Goal: Check status

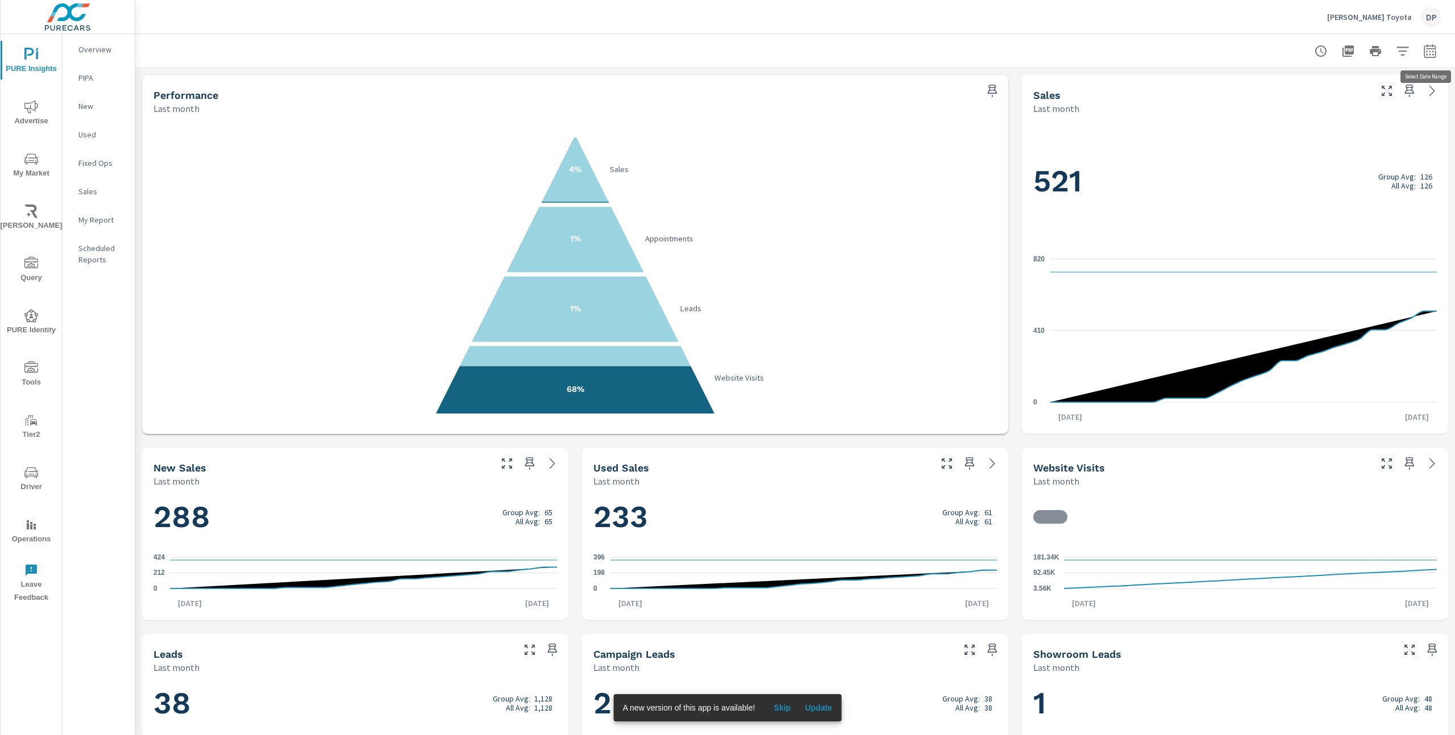
click at [1425, 57] on icon "button" at bounding box center [1429, 51] width 12 height 14
click at [1352, 93] on select "Custom [DATE] Last week Last 7 days Last 14 days Last 30 days Last 45 days Last…" at bounding box center [1339, 99] width 114 height 23
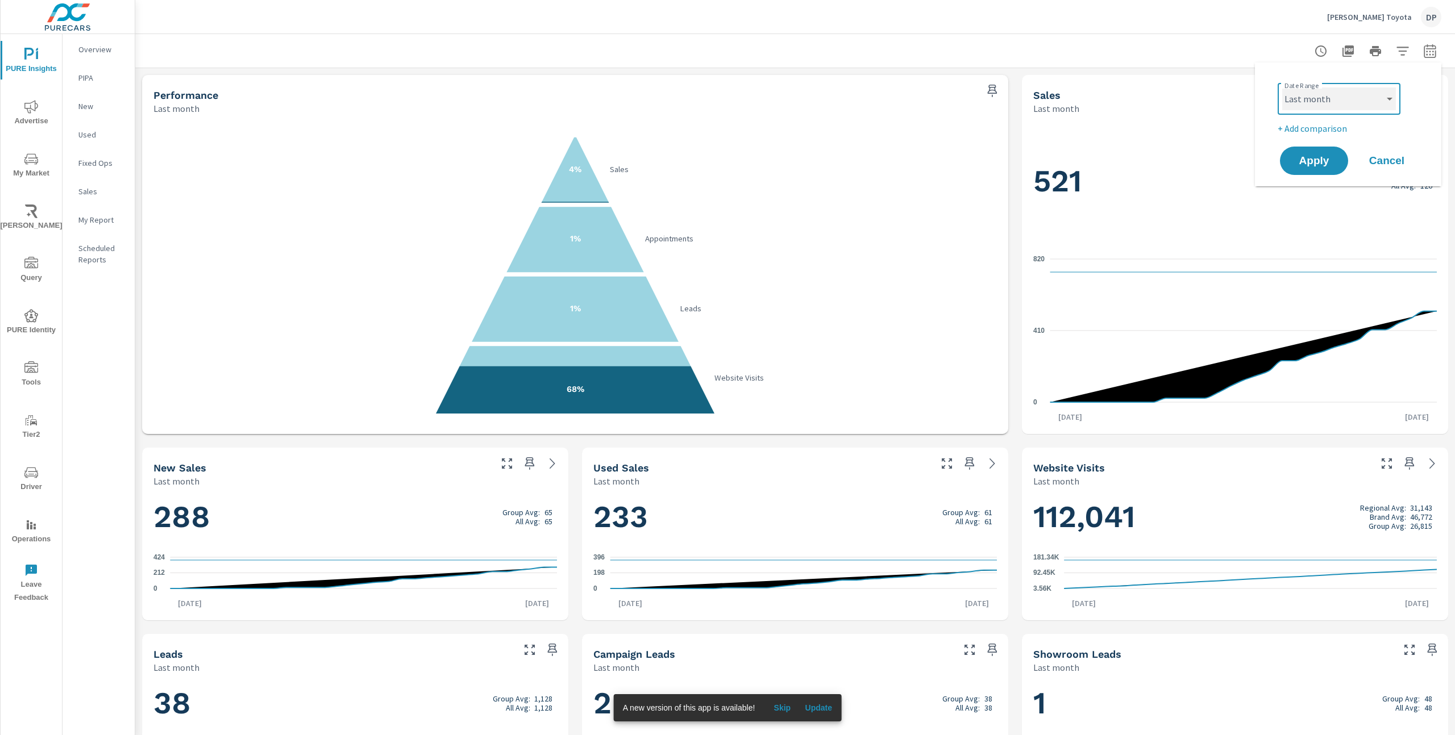
click at [1282, 88] on select "Custom [DATE] Last week Last 7 days Last 14 days Last 30 days Last 45 days Last…" at bounding box center [1339, 99] width 114 height 23
select select "Month to date"
click at [1306, 167] on button "Apply" at bounding box center [1314, 161] width 70 height 30
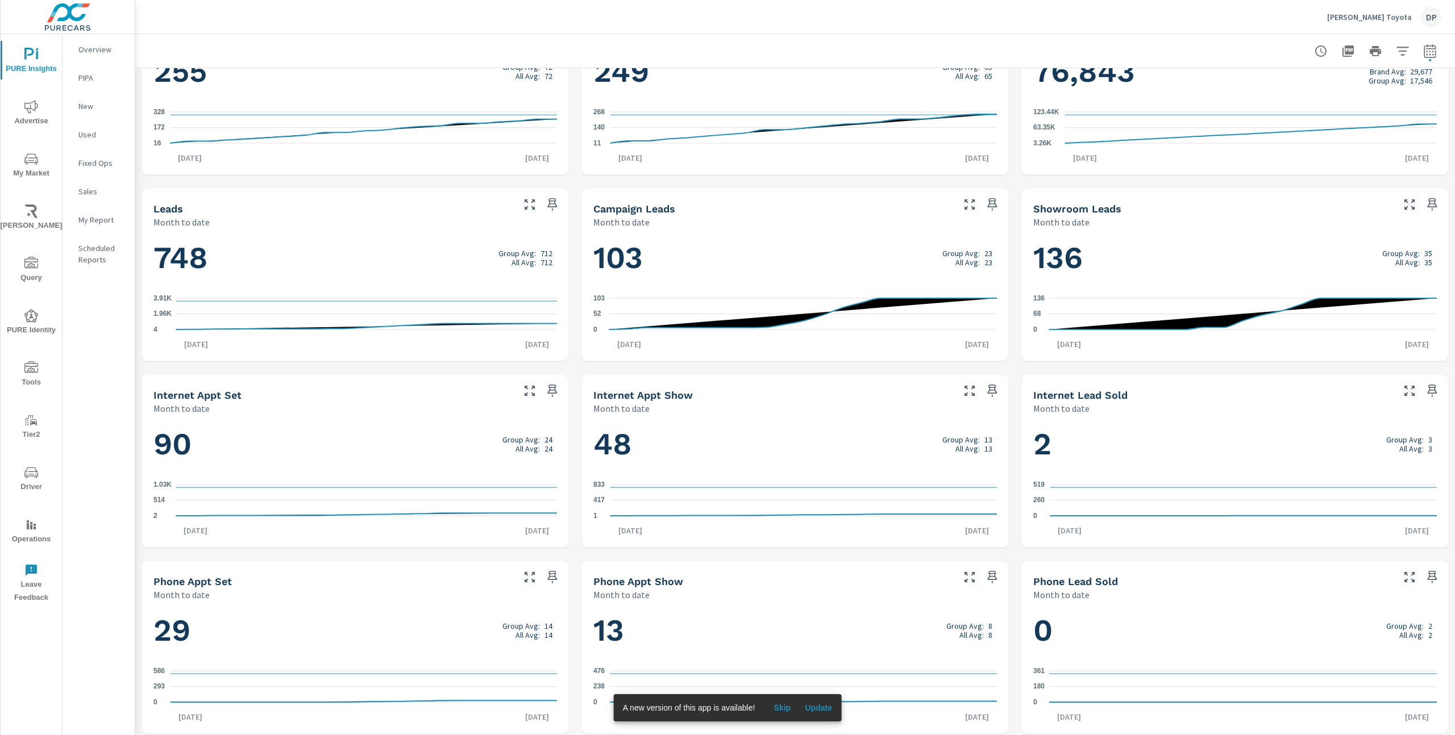
scroll to position [451, 0]
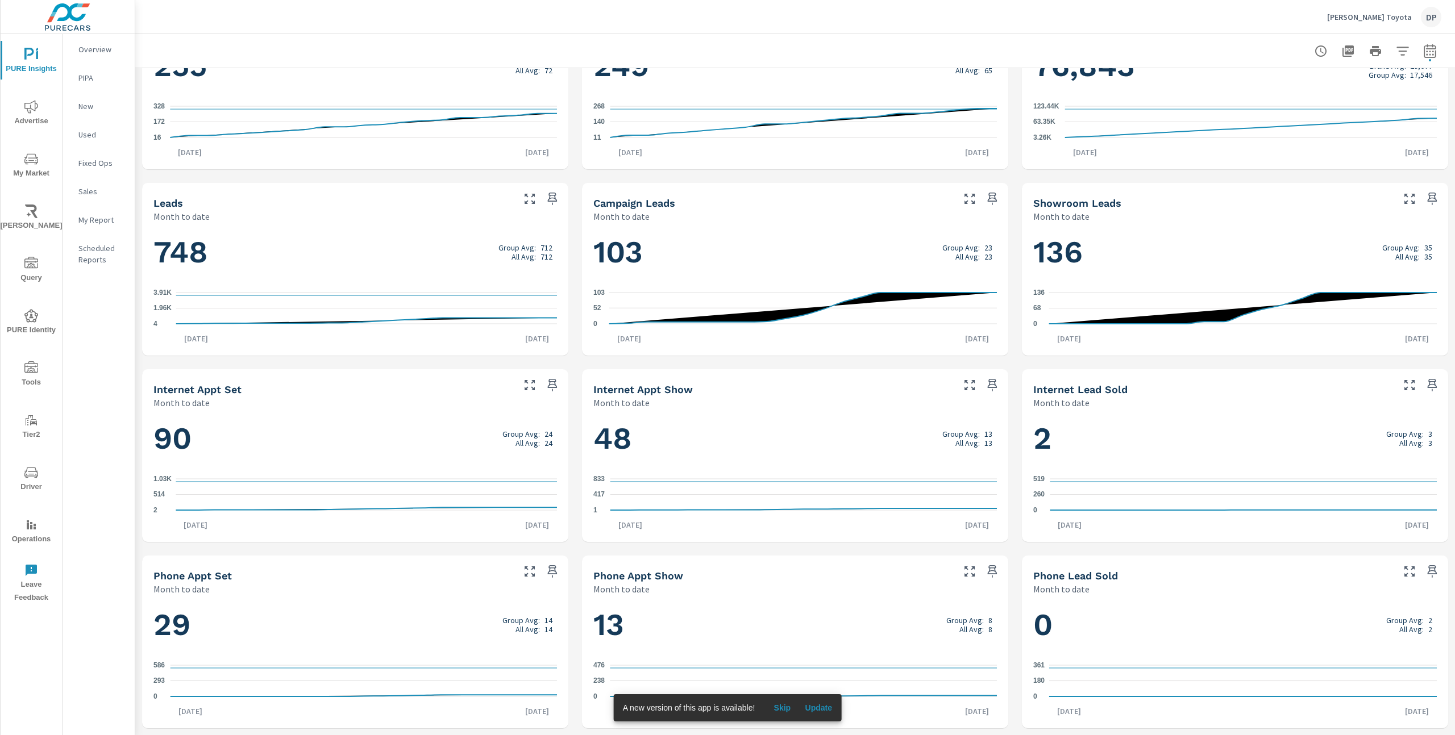
click at [817, 707] on span "Update" at bounding box center [818, 708] width 27 height 10
